Goal: Information Seeking & Learning: Check status

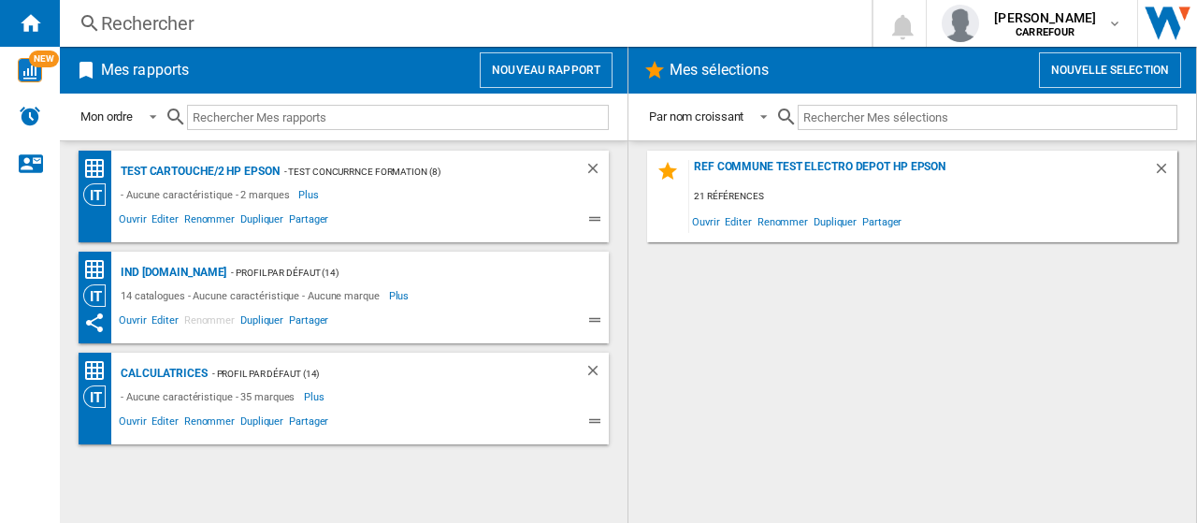
click at [152, 27] on div "Rechercher" at bounding box center [462, 23] width 722 height 26
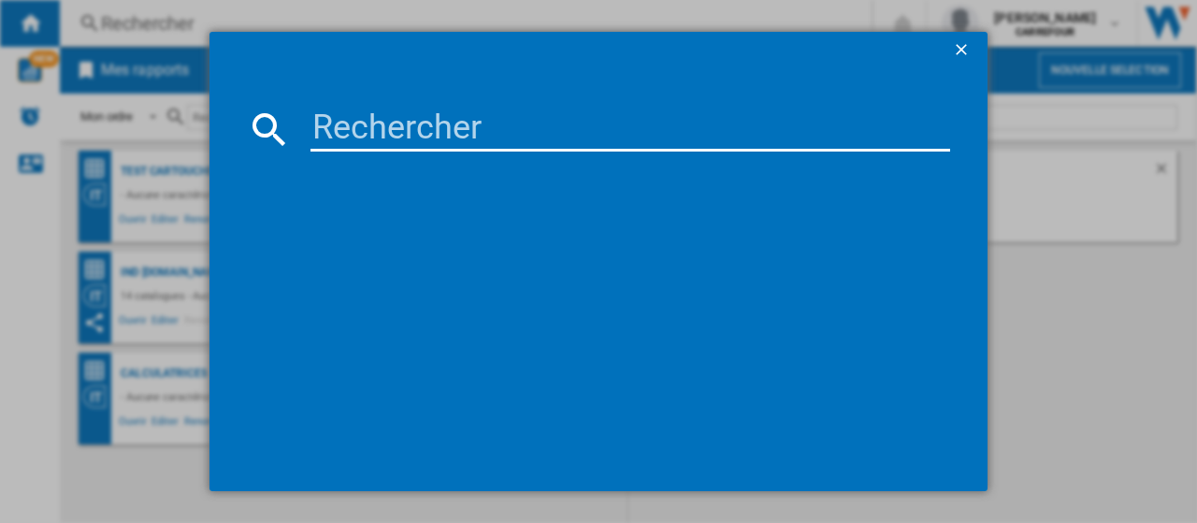
click at [451, 124] on input at bounding box center [631, 129] width 640 height 45
paste input "8004399331440"
type input "8004399331440"
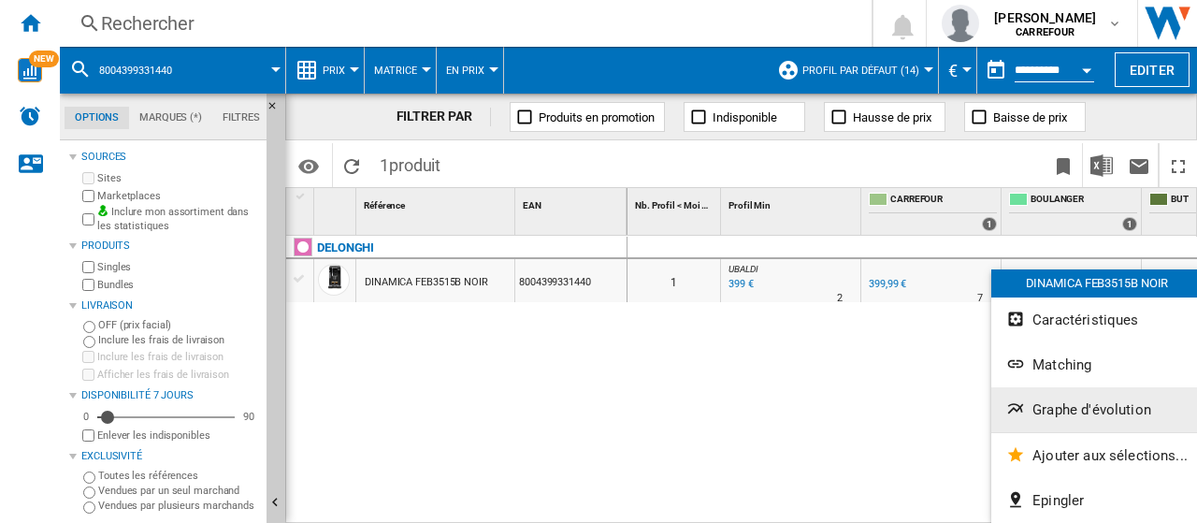
click at [1076, 402] on span "Graphe d'évolution" at bounding box center [1092, 409] width 119 height 17
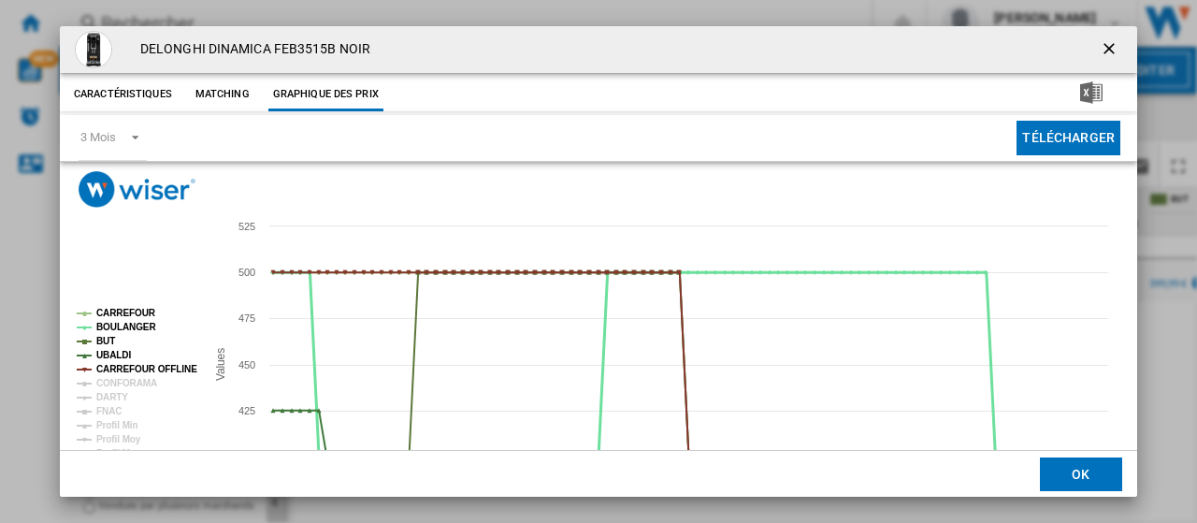
click at [135, 322] on tspan "BOULANGER" at bounding box center [126, 327] width 60 height 10
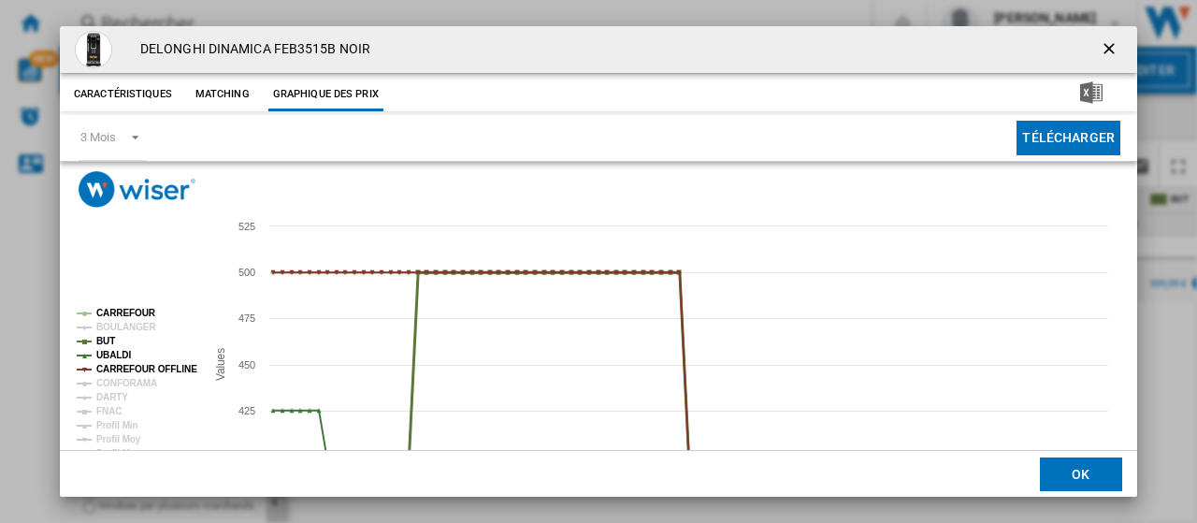
click at [106, 336] on tspan "BUT" at bounding box center [105, 341] width 19 height 10
click at [110, 355] on tspan "UBALDI" at bounding box center [113, 355] width 35 height 10
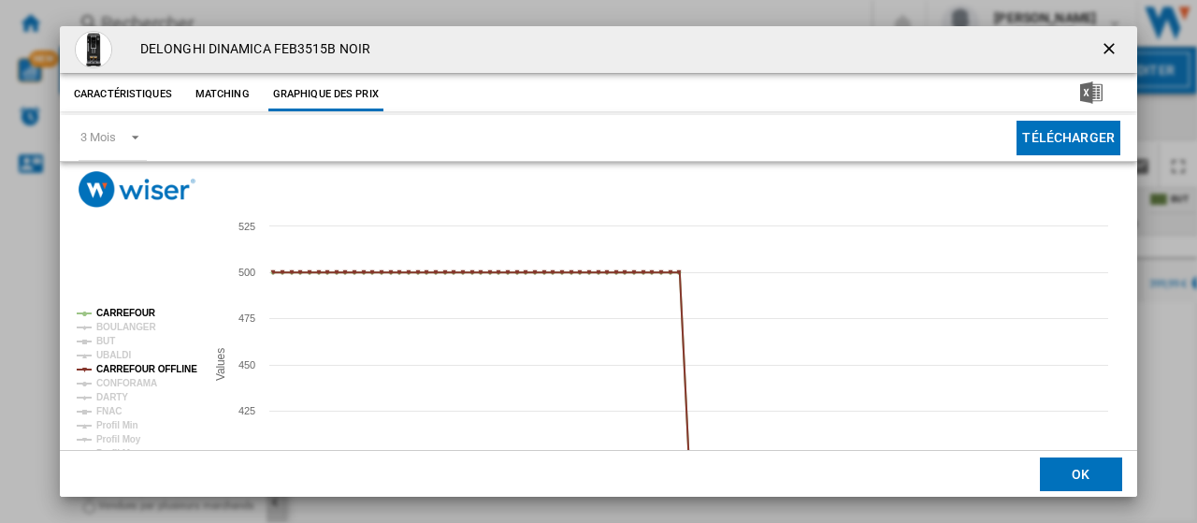
click at [118, 365] on tspan "CARREFOUR OFFLINE" at bounding box center [146, 369] width 101 height 10
